Goal: Transaction & Acquisition: Book appointment/travel/reservation

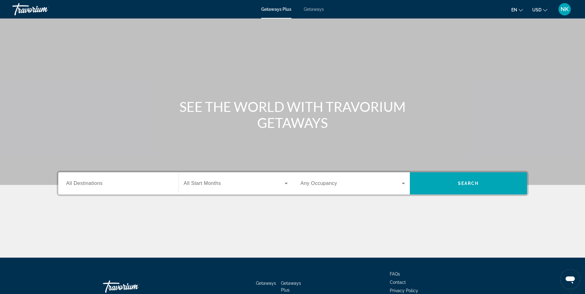
click at [310, 6] on div "Getaways Plus Getaways en English Español Français Italiano Português русский U…" at bounding box center [292, 9] width 585 height 16
click at [311, 9] on span "Getaways" at bounding box center [314, 9] width 20 height 5
click at [109, 191] on div "Search widget" at bounding box center [118, 184] width 104 height 18
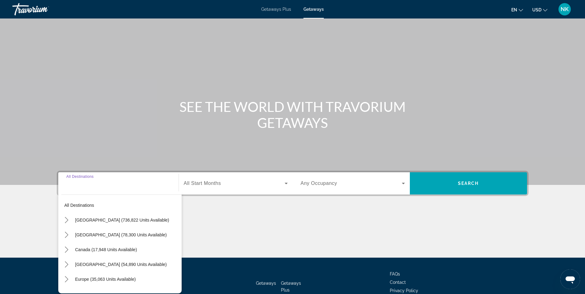
scroll to position [39, 0]
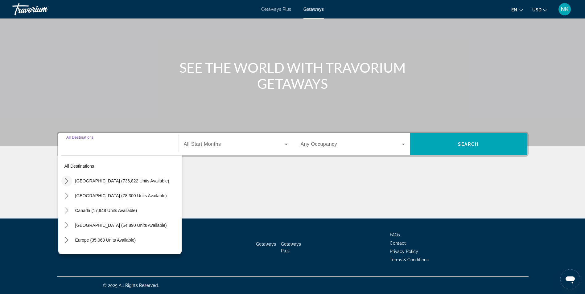
click at [67, 183] on icon "Toggle United States (736,822 units available) submenu" at bounding box center [67, 181] width 6 height 6
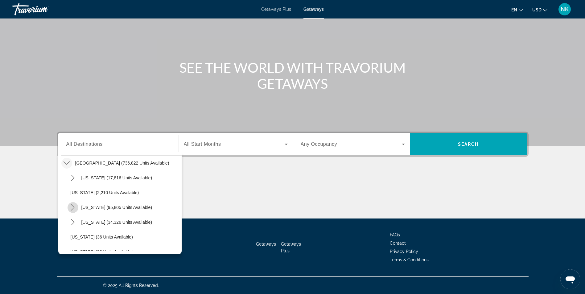
click at [72, 208] on icon "Toggle California (95,805 units available) submenu" at bounding box center [73, 208] width 6 height 6
click at [93, 222] on span "Los Angeles & [GEOGRAPHIC_DATA] (29,409 units available)" at bounding box center [128, 223] width 102 height 10
type input "**********"
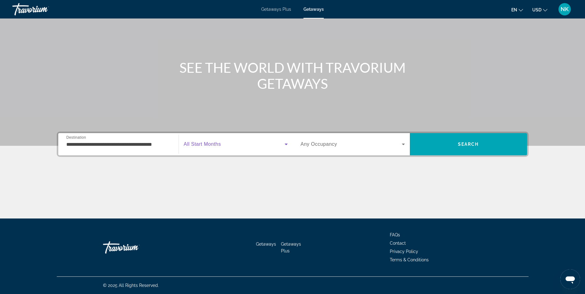
click at [270, 143] on span "Search widget" at bounding box center [234, 144] width 101 height 7
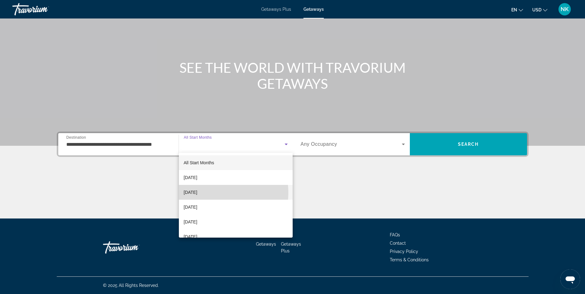
click at [198, 193] on span "[DATE]" at bounding box center [191, 192] width 14 height 7
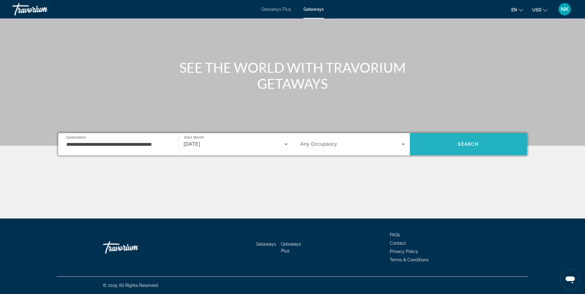
click at [434, 140] on span "Search" at bounding box center [468, 144] width 117 height 15
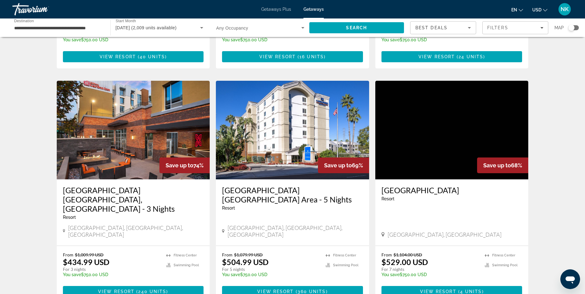
scroll to position [457, 0]
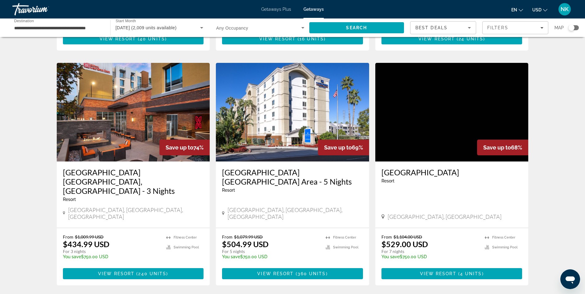
click at [281, 110] on img "Main content" at bounding box center [292, 112] width 153 height 99
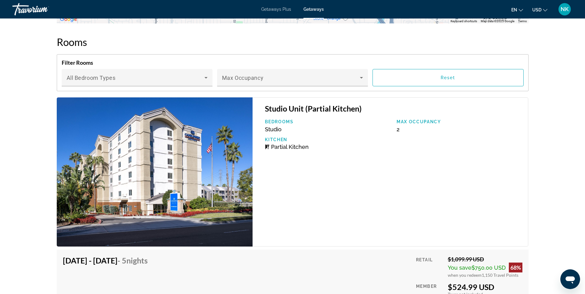
scroll to position [864, 0]
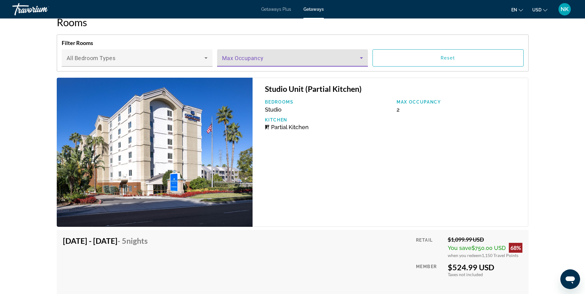
click at [365, 56] on icon "Main content" at bounding box center [361, 57] width 7 height 7
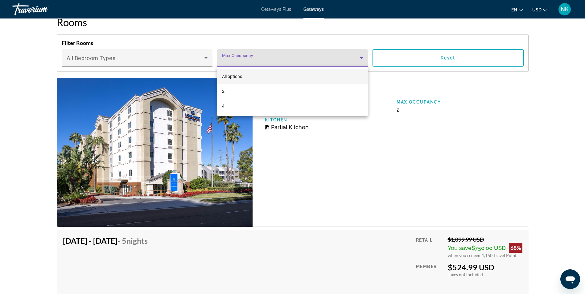
click at [312, 114] on div "All options 2 4" at bounding box center [292, 91] width 151 height 49
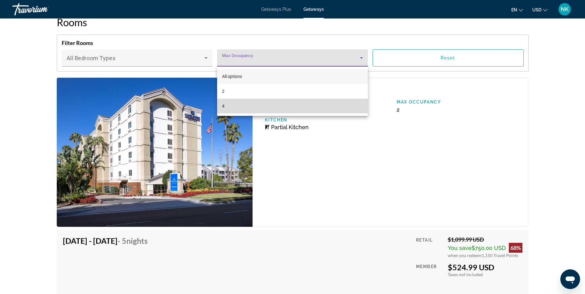
click at [304, 112] on mat-option "4" at bounding box center [292, 106] width 151 height 15
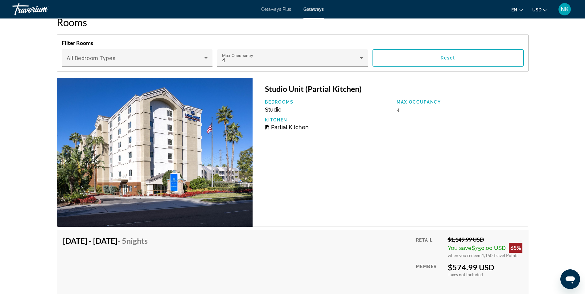
click at [338, 169] on div "Studio Unit (Partial Kitchen) Bedrooms Studio Max Occupancy 4 Kitchen Partial K…" at bounding box center [391, 152] width 276 height 149
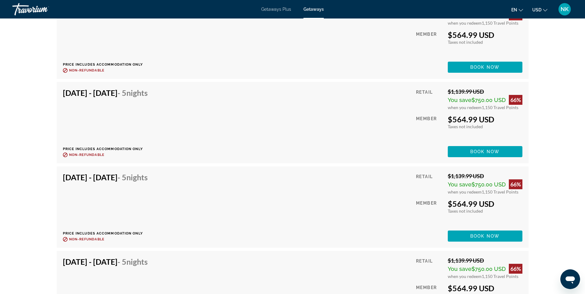
scroll to position [2716, 0]
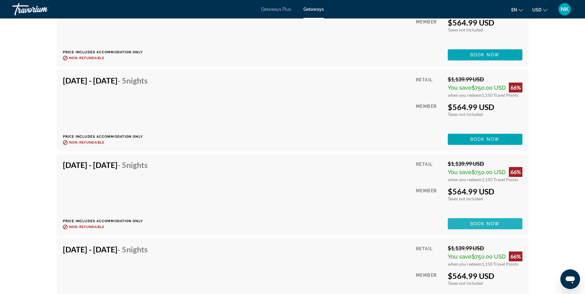
click at [457, 225] on span "Main content" at bounding box center [485, 224] width 75 height 15
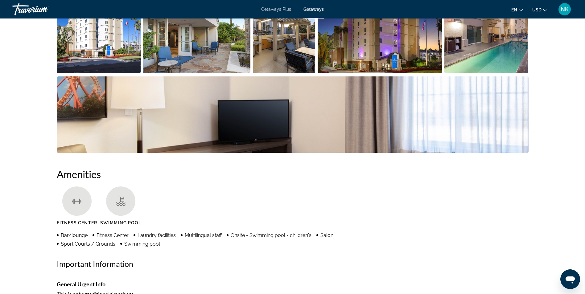
scroll to position [333, 0]
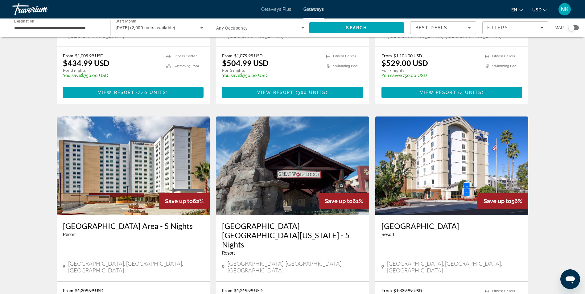
scroll to position [642, 0]
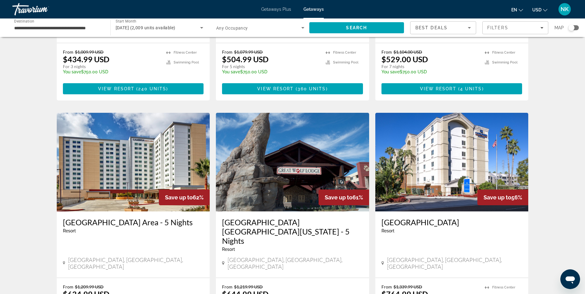
click at [130, 113] on img "Main content" at bounding box center [133, 162] width 153 height 99
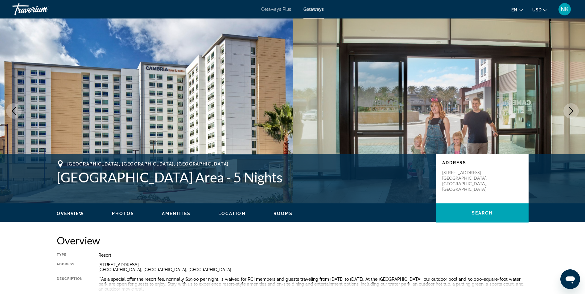
click at [575, 110] on icon "Next image" at bounding box center [571, 110] width 7 height 7
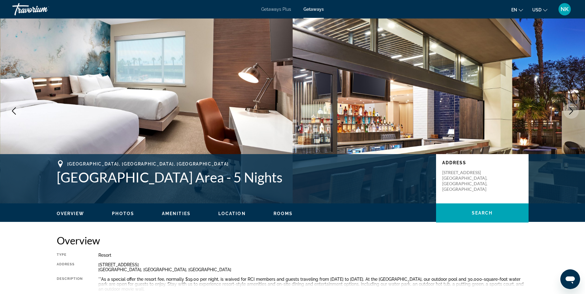
click at [575, 110] on icon "Next image" at bounding box center [571, 110] width 7 height 7
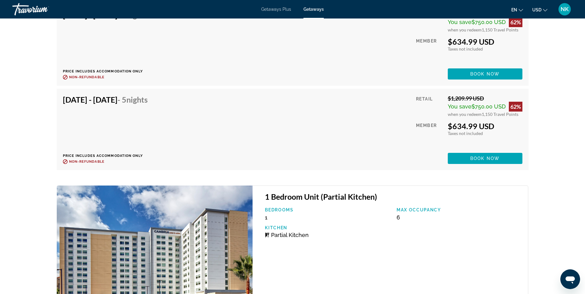
scroll to position [1160, 0]
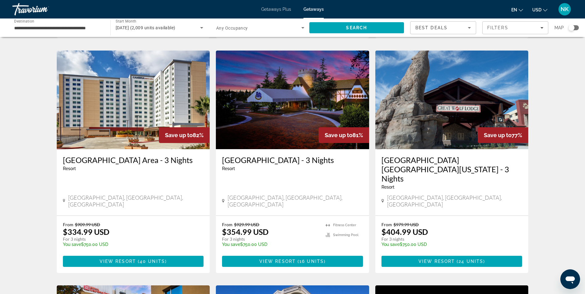
scroll to position [235, 0]
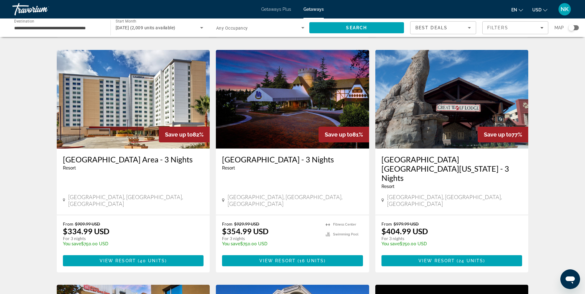
click at [305, 87] on img "Main content" at bounding box center [292, 99] width 153 height 99
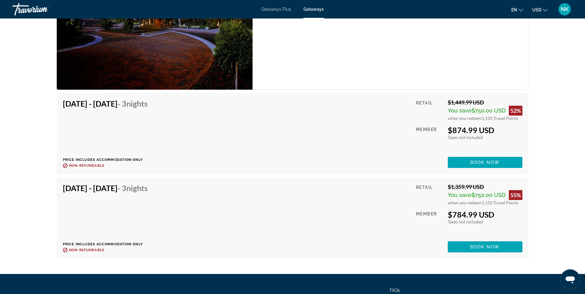
scroll to position [1416, 0]
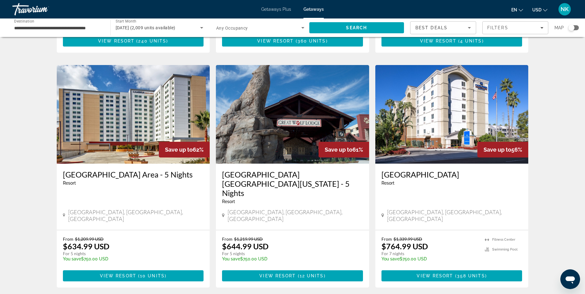
scroll to position [691, 0]
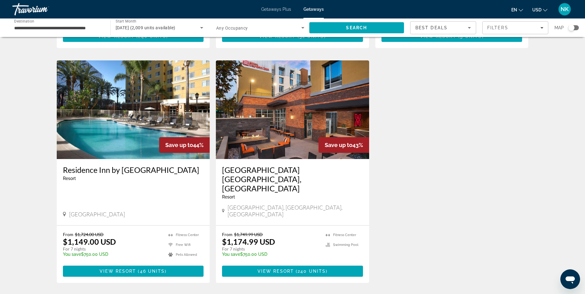
scroll to position [293, 0]
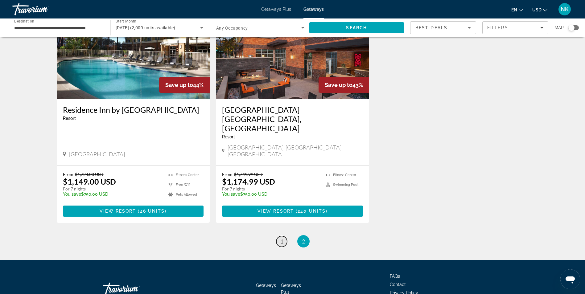
click at [282, 238] on span "1" at bounding box center [282, 241] width 3 height 7
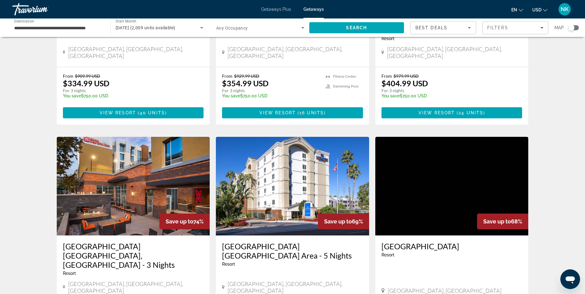
scroll to position [395, 0]
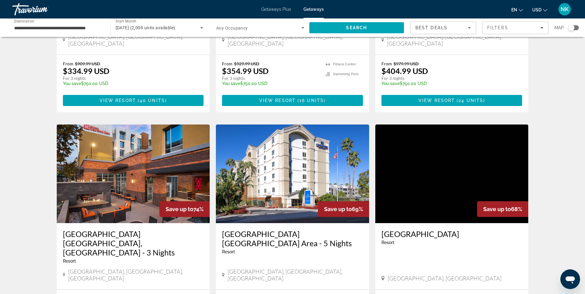
click at [295, 181] on img "Main content" at bounding box center [292, 174] width 153 height 99
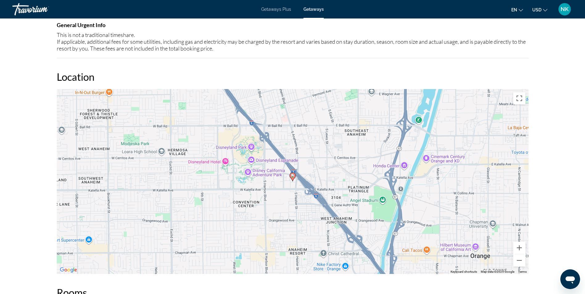
scroll to position [593, 0]
click at [517, 261] on button "Zoom out" at bounding box center [520, 262] width 12 height 12
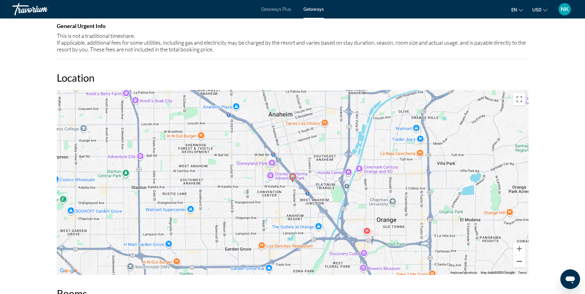
click at [517, 261] on button "Zoom out" at bounding box center [520, 262] width 12 height 12
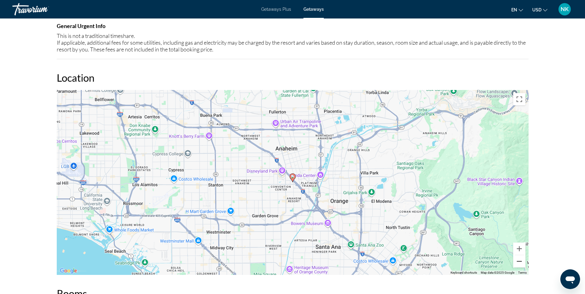
click at [517, 261] on button "Zoom out" at bounding box center [520, 262] width 12 height 12
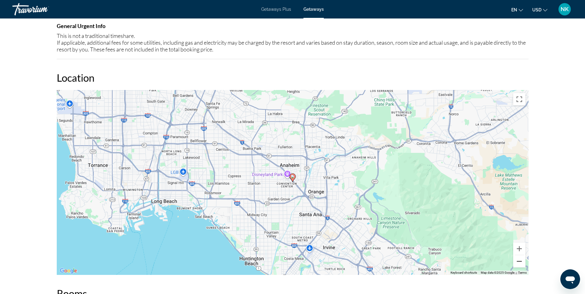
click at [517, 261] on button "Zoom out" at bounding box center [520, 262] width 12 height 12
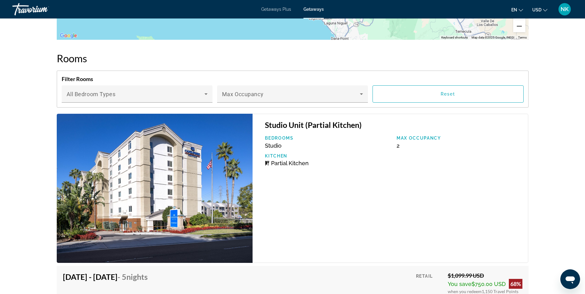
scroll to position [827, 0]
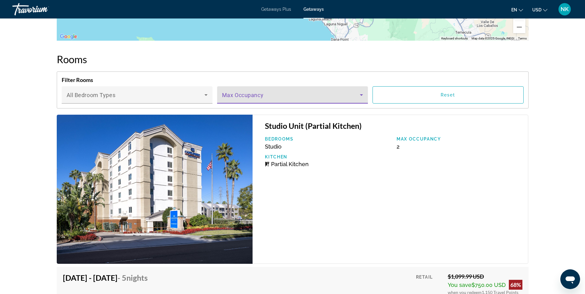
click at [360, 95] on icon "Main content" at bounding box center [361, 94] width 7 height 7
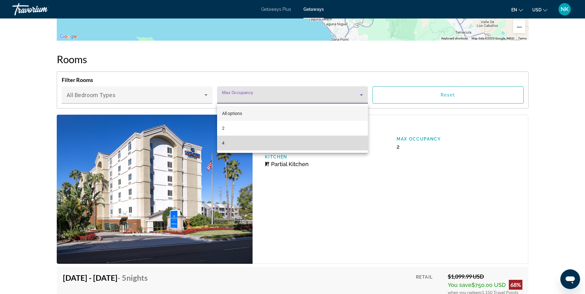
click at [326, 146] on mat-option "4" at bounding box center [292, 143] width 151 height 15
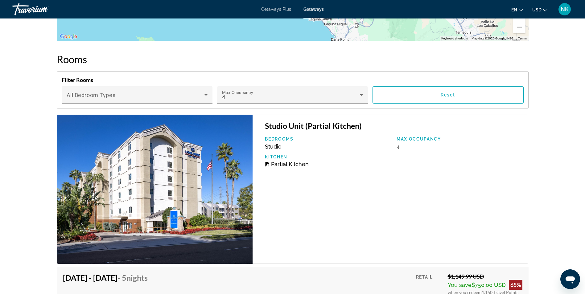
click at [390, 178] on div "Studio Unit (Partial Kitchen) Bedrooms Studio Max Occupancy 4 Kitchen Partial K…" at bounding box center [391, 189] width 276 height 149
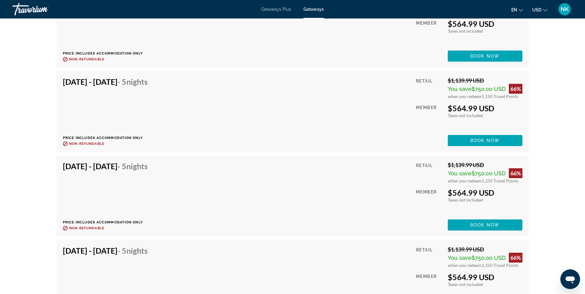
scroll to position [2716, 0]
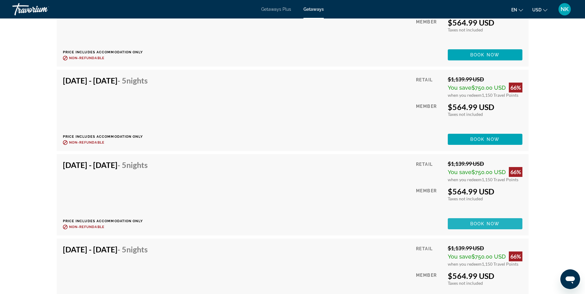
click at [463, 227] on span "Main content" at bounding box center [485, 224] width 75 height 15
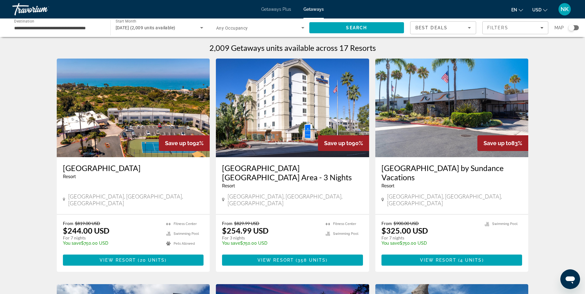
click at [276, 7] on span "Getaways Plus" at bounding box center [276, 9] width 30 height 5
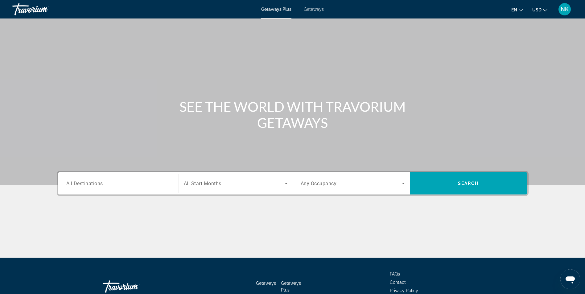
click at [131, 187] on div "Search widget" at bounding box center [118, 184] width 104 height 18
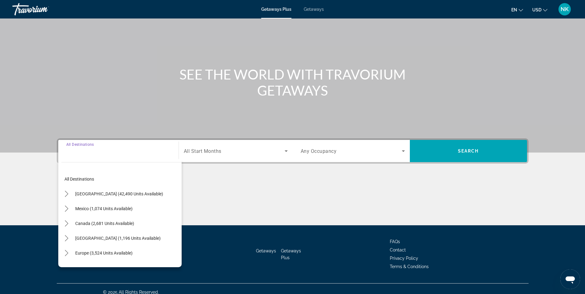
scroll to position [39, 0]
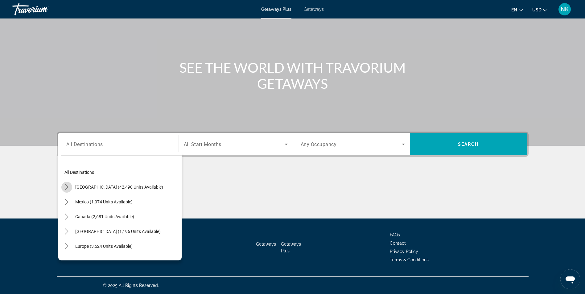
click at [68, 187] on icon "Toggle United States (42,490 units available) submenu" at bounding box center [67, 187] width 6 height 6
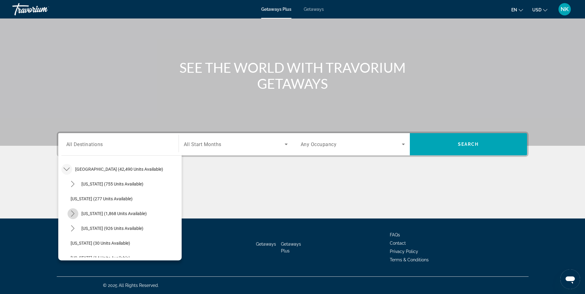
click at [74, 218] on mat-icon "Toggle California (1,868 units available) submenu" at bounding box center [73, 214] width 11 height 11
click at [82, 229] on span "Los Angeles & [GEOGRAPHIC_DATA] (1 units available)" at bounding box center [128, 229] width 102 height 10
type input "**********"
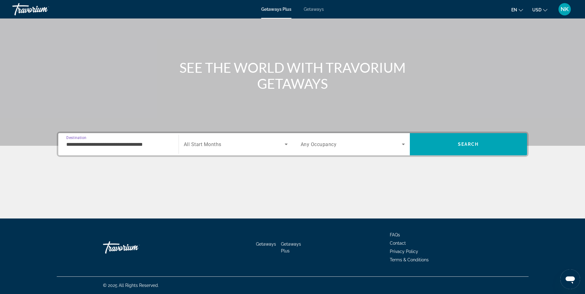
click at [264, 152] on div "Search widget" at bounding box center [236, 144] width 104 height 17
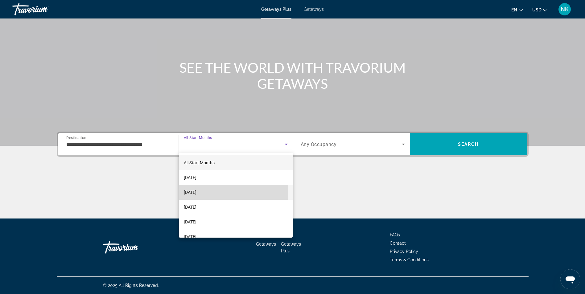
click at [219, 193] on mat-option "[DATE]" at bounding box center [236, 192] width 114 height 15
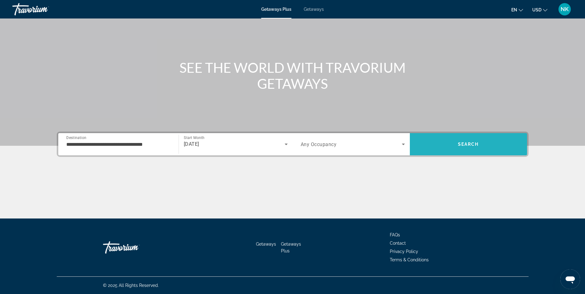
click at [441, 140] on span "Search" at bounding box center [468, 144] width 117 height 15
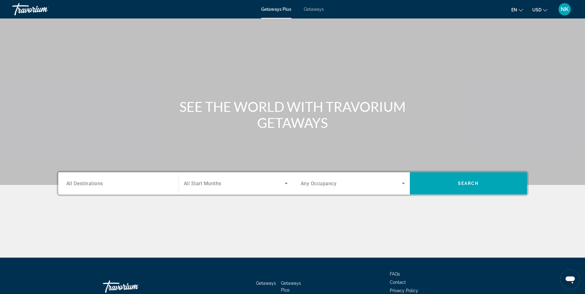
click at [321, 11] on span "Getaways" at bounding box center [314, 9] width 20 height 5
click at [107, 182] on input "Destination All Destinations" at bounding box center [118, 183] width 104 height 7
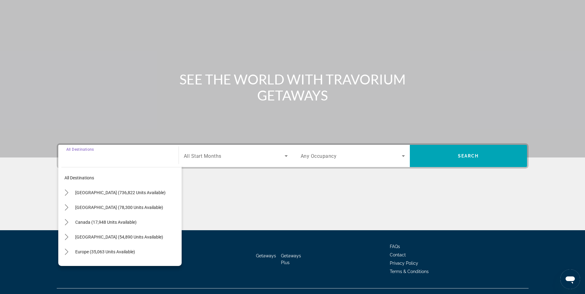
scroll to position [39, 0]
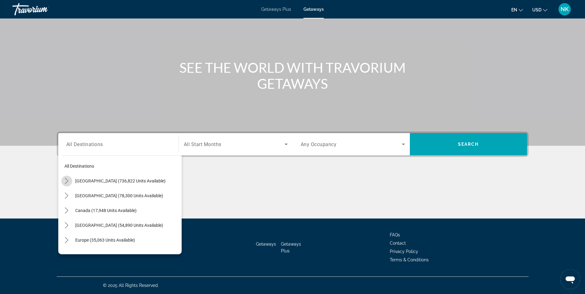
click at [64, 182] on icon "Toggle United States (736,822 units available) submenu" at bounding box center [67, 181] width 6 height 6
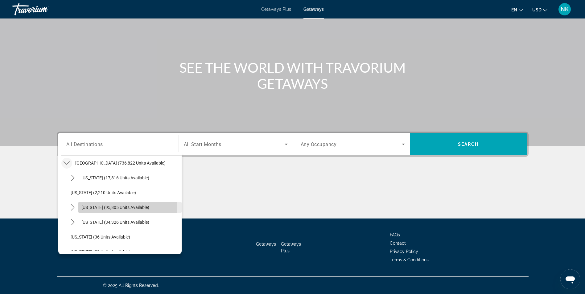
click at [90, 206] on span "[US_STATE] (95,805 units available)" at bounding box center [115, 207] width 68 height 5
type input "**********"
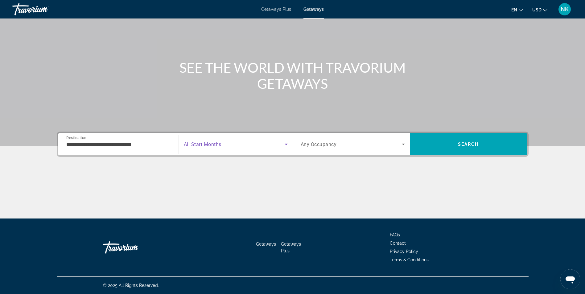
click at [284, 144] on icon "Search widget" at bounding box center [286, 144] width 7 height 7
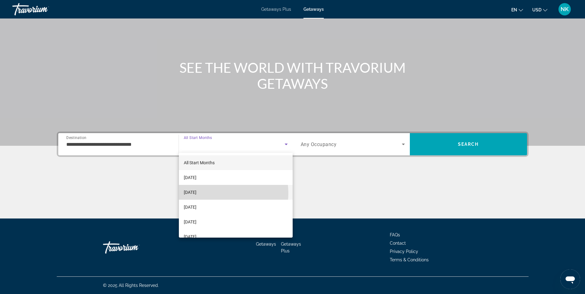
click at [215, 194] on mat-option "[DATE]" at bounding box center [236, 192] width 114 height 15
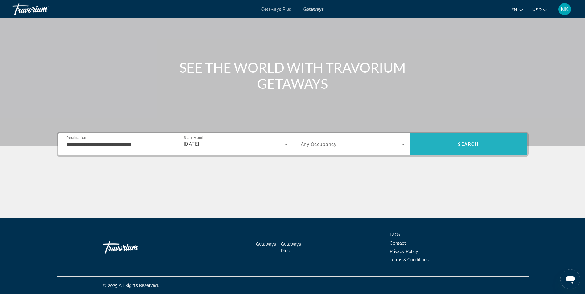
click at [475, 149] on span "Search" at bounding box center [468, 144] width 117 height 15
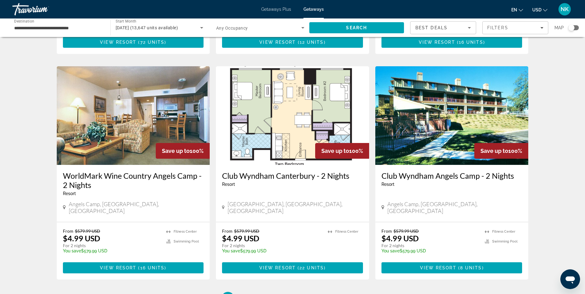
scroll to position [742, 0]
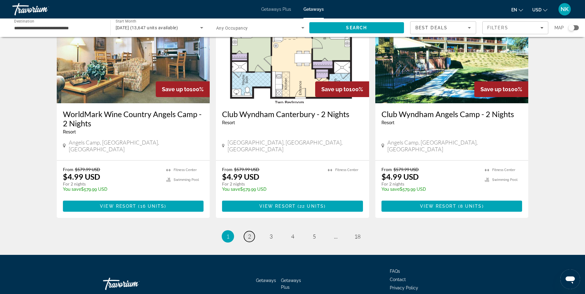
click at [248, 233] on span "2" at bounding box center [249, 236] width 3 height 7
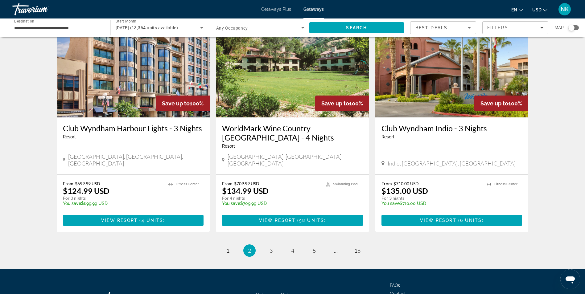
scroll to position [741, 0]
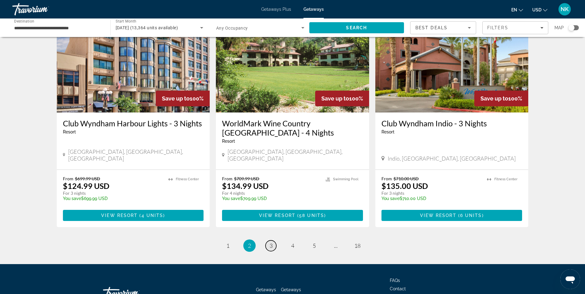
click at [271, 243] on span "3" at bounding box center [271, 246] width 3 height 7
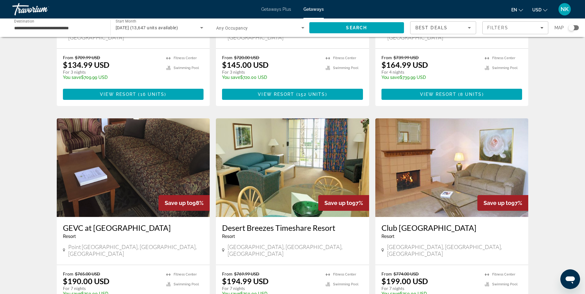
scroll to position [383, 0]
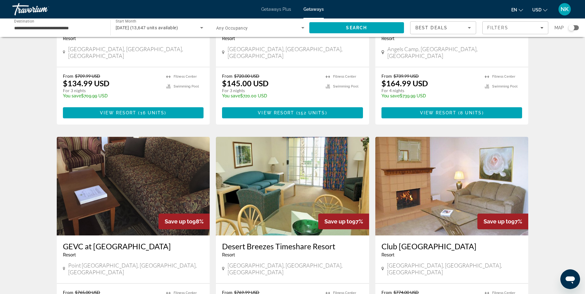
click at [71, 203] on img "Main content" at bounding box center [133, 186] width 153 height 99
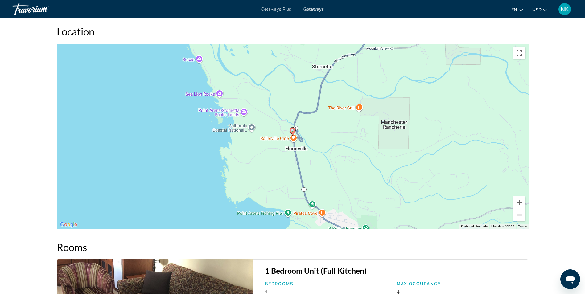
scroll to position [827, 0]
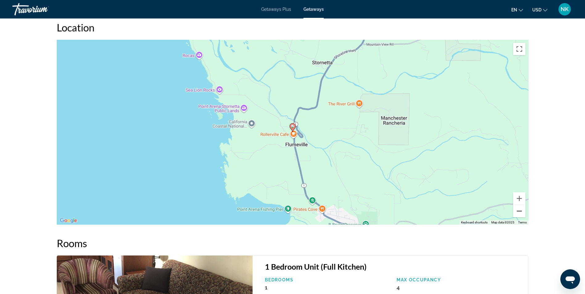
click at [516, 207] on button "Zoom out" at bounding box center [520, 211] width 12 height 12
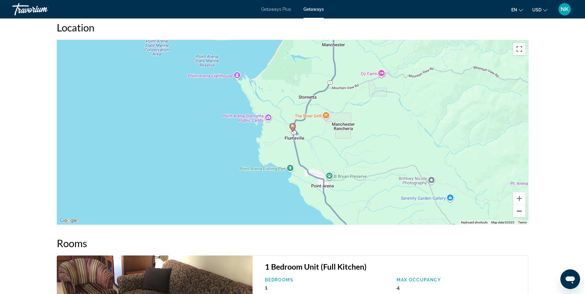
click at [516, 207] on button "Zoom out" at bounding box center [520, 211] width 12 height 12
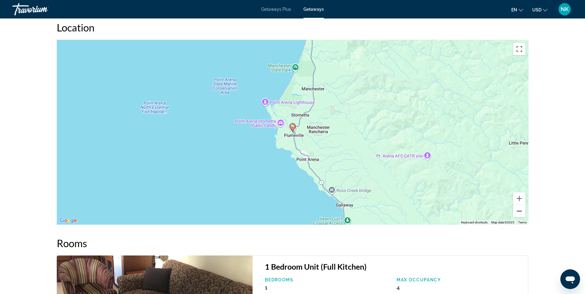
click at [516, 207] on button "Zoom out" at bounding box center [520, 211] width 12 height 12
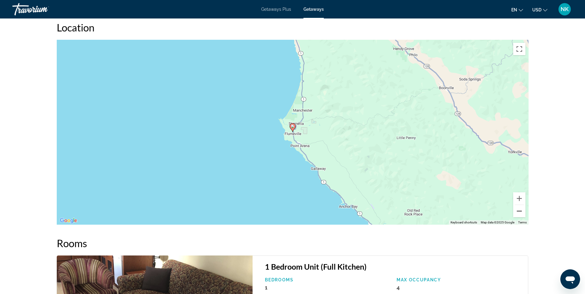
click at [516, 207] on button "Zoom out" at bounding box center [520, 211] width 12 height 12
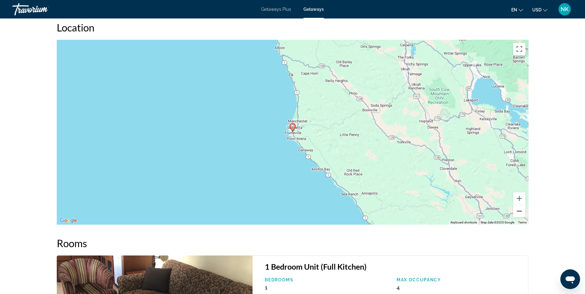
click at [516, 207] on button "Zoom out" at bounding box center [520, 211] width 12 height 12
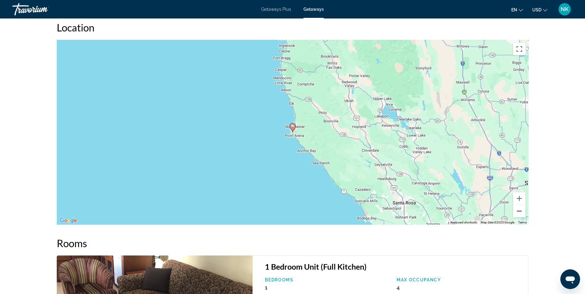
click at [516, 207] on button "Zoom out" at bounding box center [520, 211] width 12 height 12
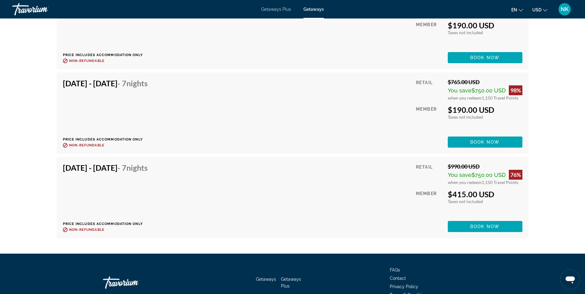
scroll to position [1323, 0]
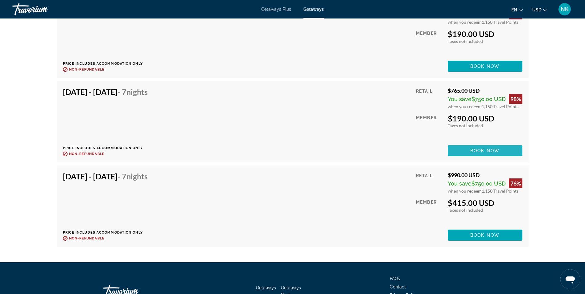
click at [481, 148] on span "Book now" at bounding box center [485, 150] width 29 height 5
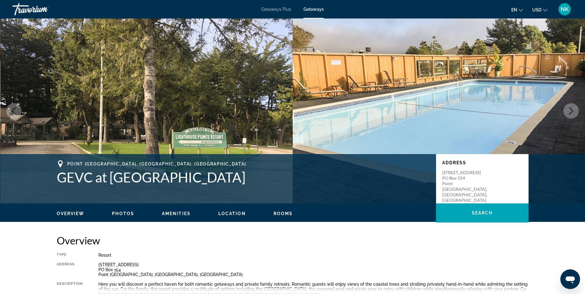
click at [576, 112] on button "Next image" at bounding box center [571, 110] width 15 height 15
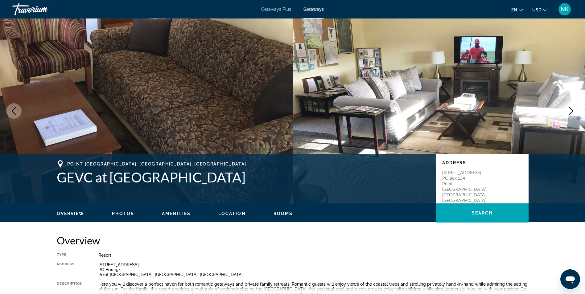
click at [576, 112] on button "Next image" at bounding box center [571, 110] width 15 height 15
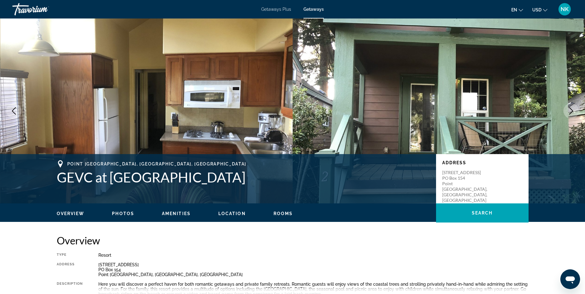
click at [576, 112] on button "Next image" at bounding box center [571, 110] width 15 height 15
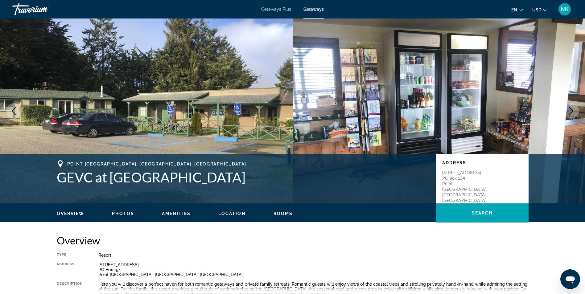
click at [576, 112] on button "Next image" at bounding box center [571, 110] width 15 height 15
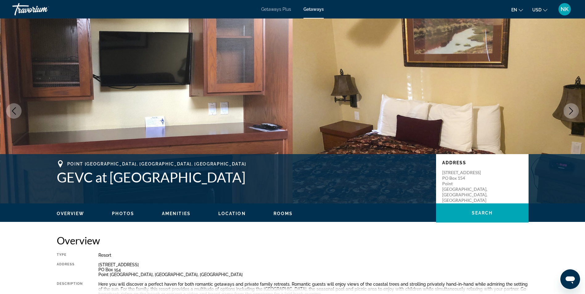
click at [576, 112] on button "Next image" at bounding box center [571, 110] width 15 height 15
